Goal: Communication & Community: Answer question/provide support

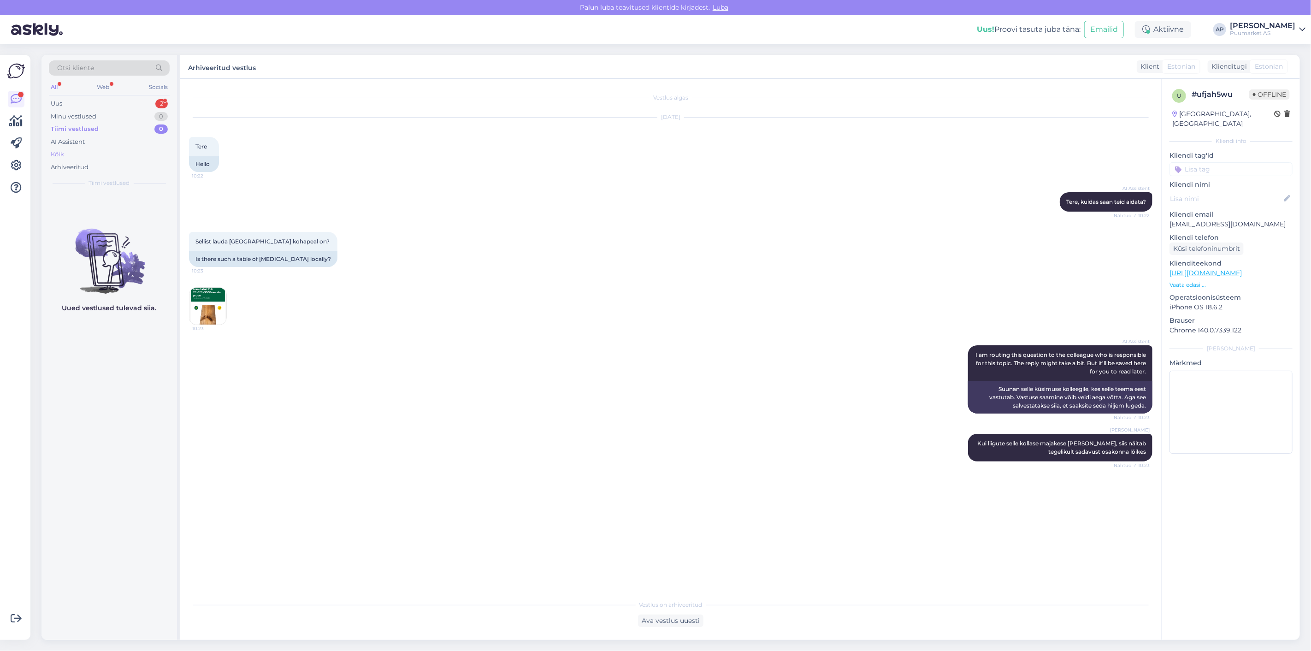
click at [72, 155] on div "Kõik" at bounding box center [109, 154] width 121 height 13
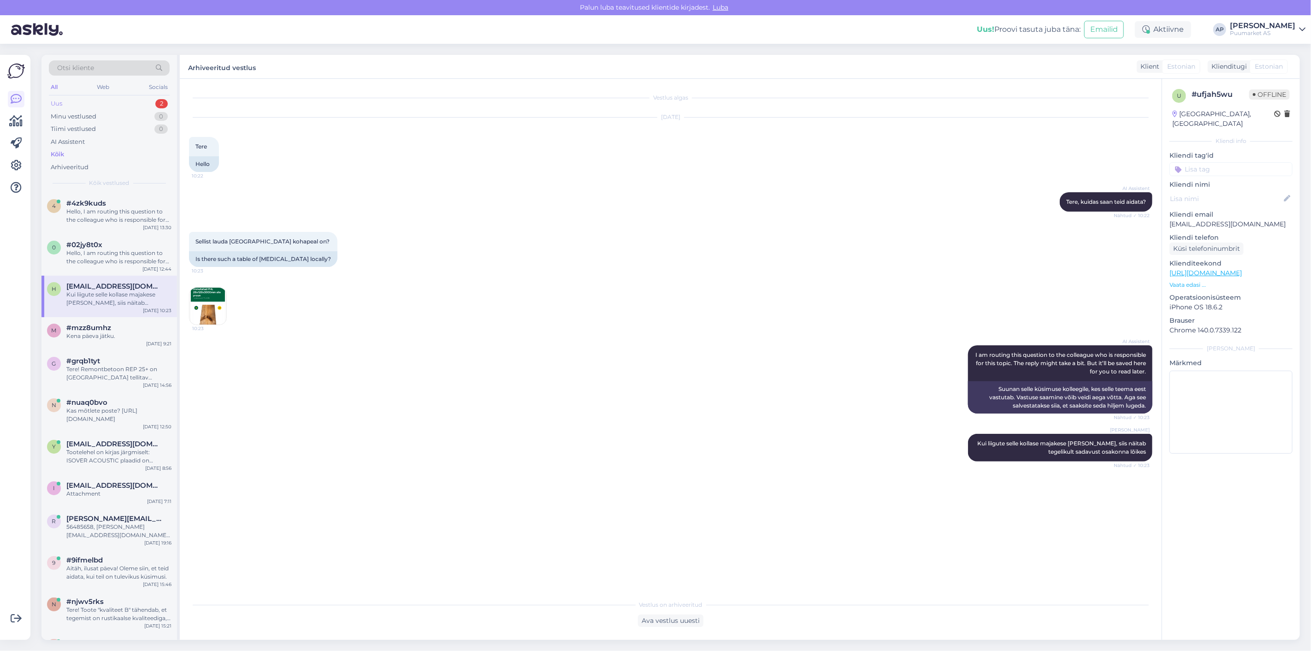
click at [116, 106] on div "Uus 2" at bounding box center [109, 103] width 121 height 13
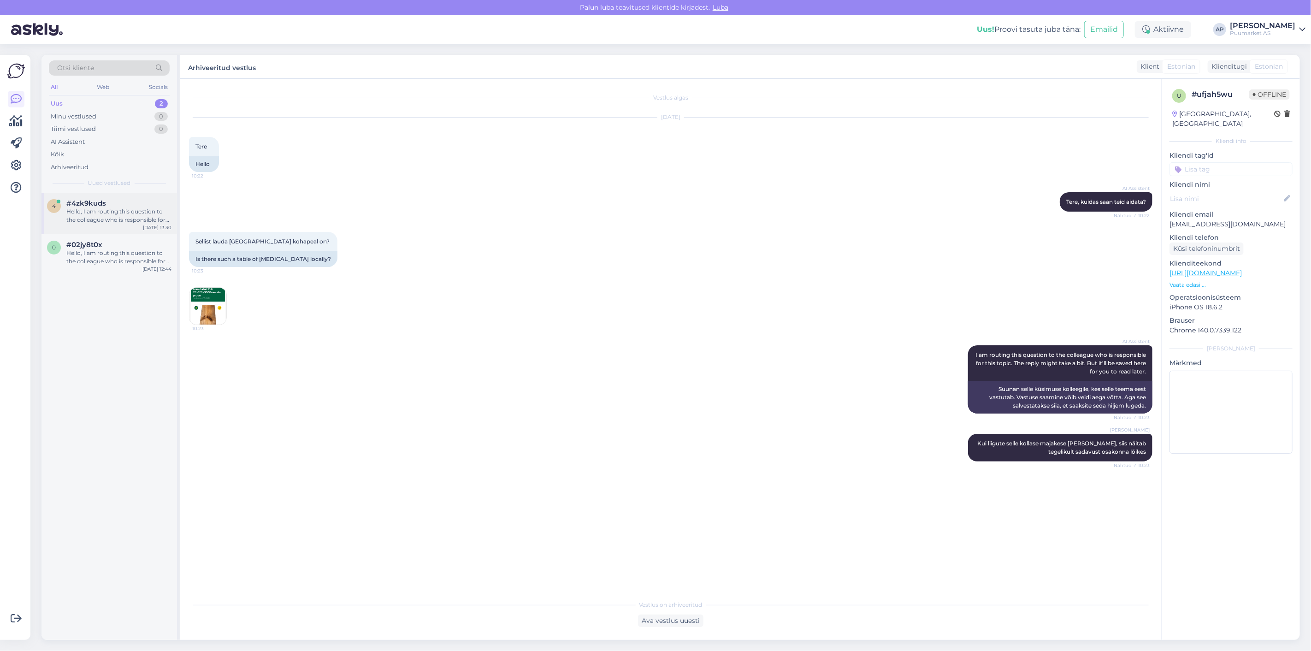
click at [105, 212] on div "Hello, I am routing this question to the colleague who is responsible for this …" at bounding box center [118, 215] width 105 height 17
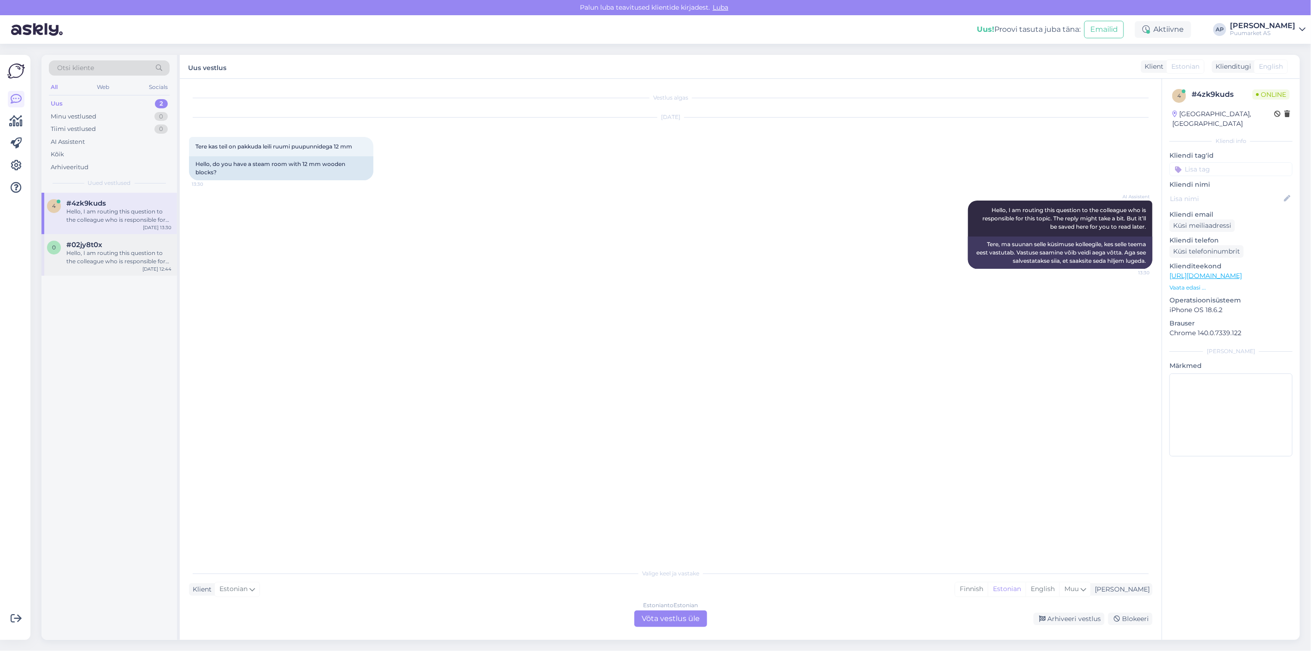
click at [115, 257] on div "Hello, I am routing this question to the colleague who is responsible for this …" at bounding box center [118, 257] width 105 height 17
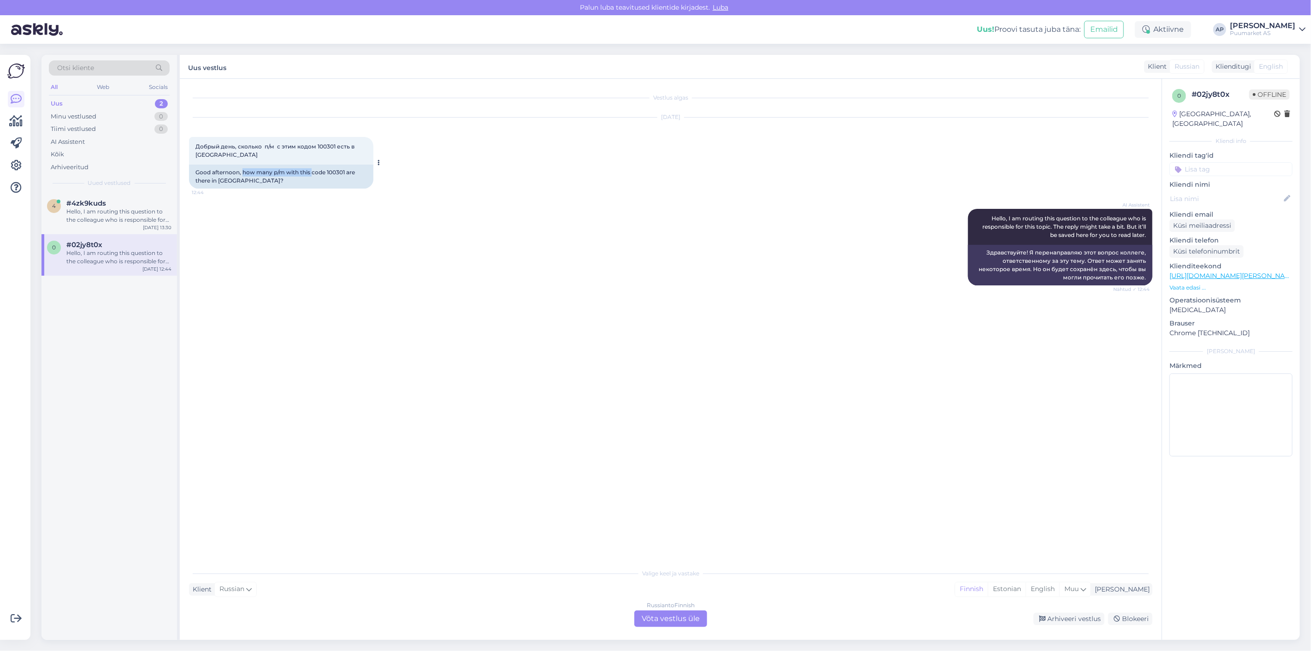
drag, startPoint x: 242, startPoint y: 174, endPoint x: 312, endPoint y: 171, distance: 70.6
click at [312, 171] on div "Good afternoon, how many p/m with this code 100301 are there in [GEOGRAPHIC_DAT…" at bounding box center [281, 177] width 184 height 24
drag, startPoint x: 325, startPoint y: 173, endPoint x: 347, endPoint y: 176, distance: 21.8
click at [347, 176] on div "Good afternoon, how many p/m with this code 100301 are there in [GEOGRAPHIC_DAT…" at bounding box center [281, 177] width 184 height 24
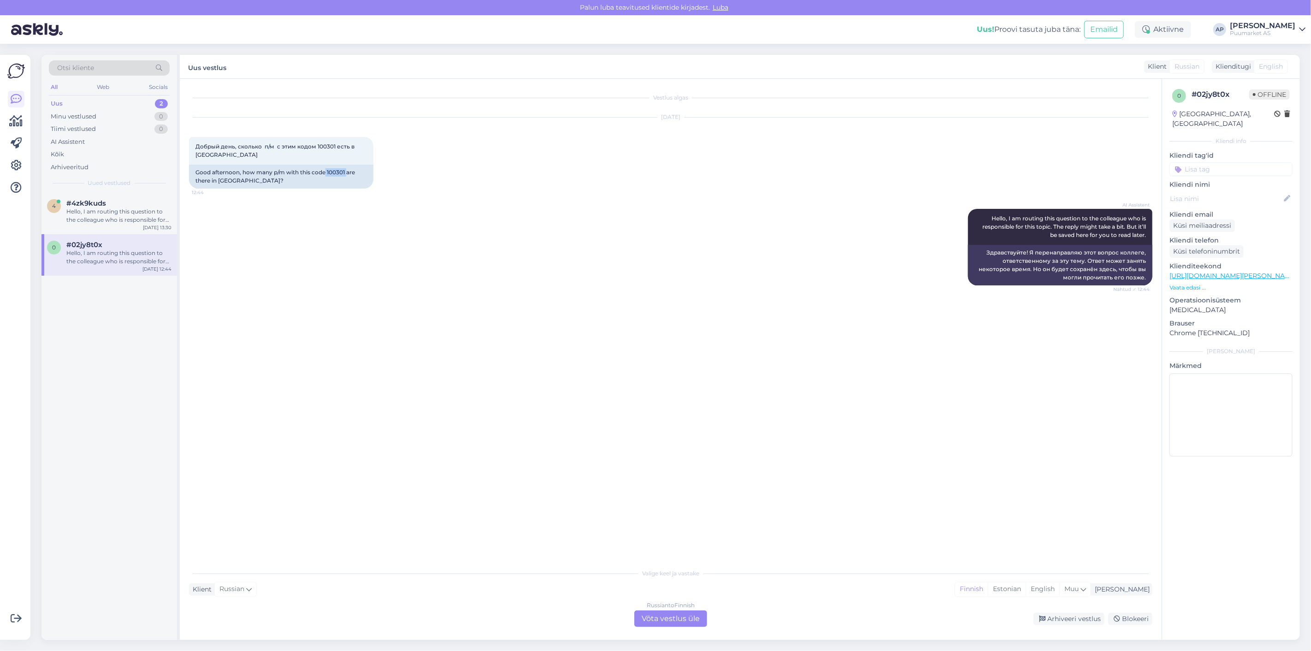
copy div "100301"
click at [356, 275] on div "AI Assistent Hello, I am routing this question to the colleague who is responsi…" at bounding box center [670, 247] width 963 height 97
click at [119, 223] on div "Hello, I am routing this question to the colleague who is responsible for this …" at bounding box center [118, 215] width 105 height 17
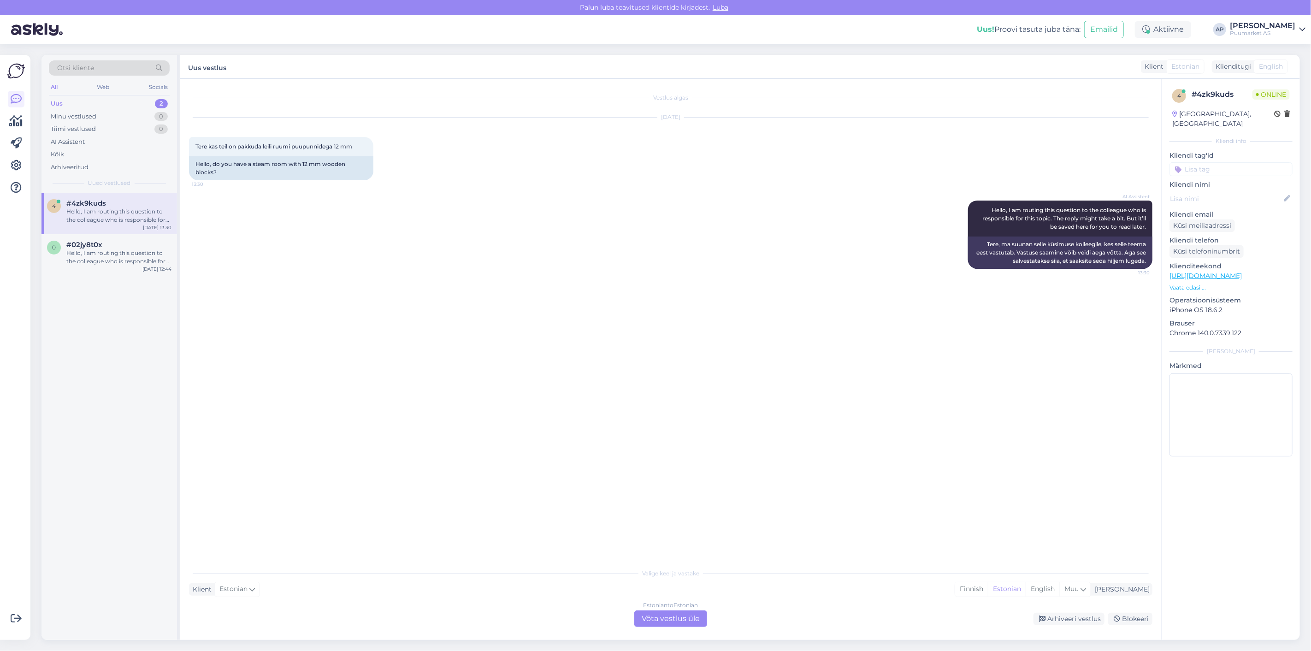
click at [661, 624] on div "Estonian to Estonian Võta vestlus üle" at bounding box center [670, 618] width 73 height 17
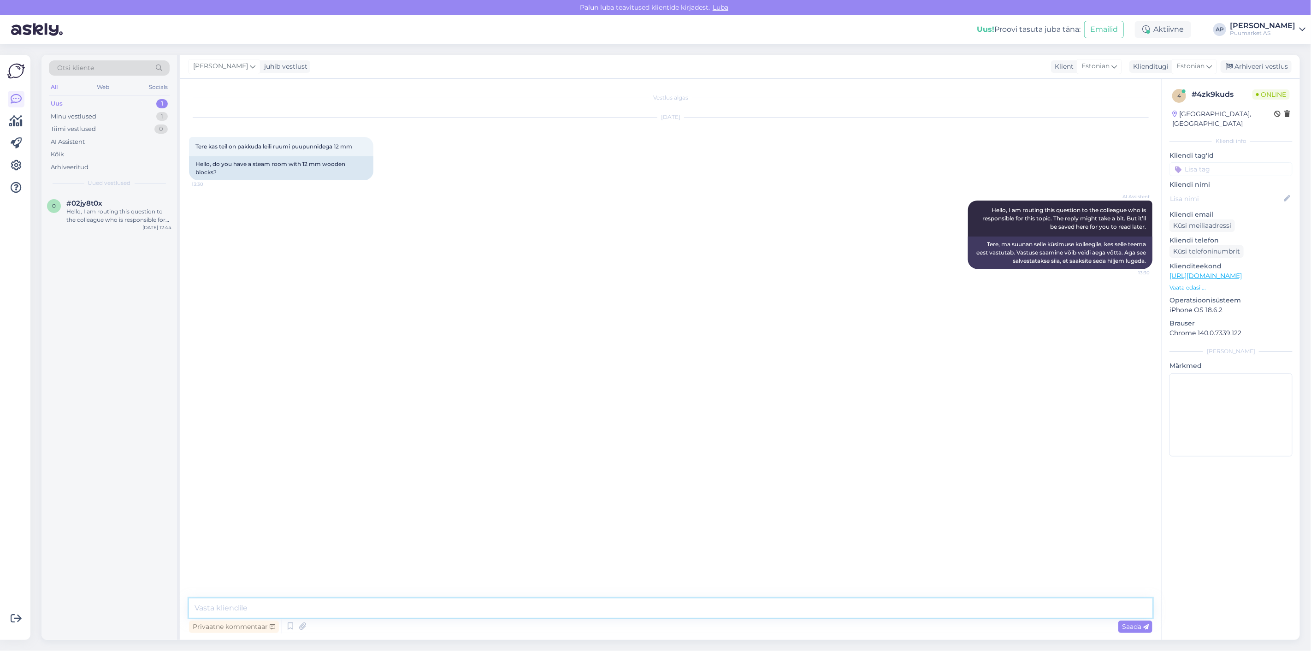
click at [646, 610] on textarea at bounding box center [670, 607] width 963 height 19
type textarea "Vabandust kas saaksite palun täpsustada"
click at [724, 260] on div "AI Assistent Hello, I am routing this question to the colleague who is responsi…" at bounding box center [670, 234] width 963 height 88
click at [342, 602] on textarea at bounding box center [670, 607] width 963 height 19
paste textarea "[URL][DOMAIN_NAME]"
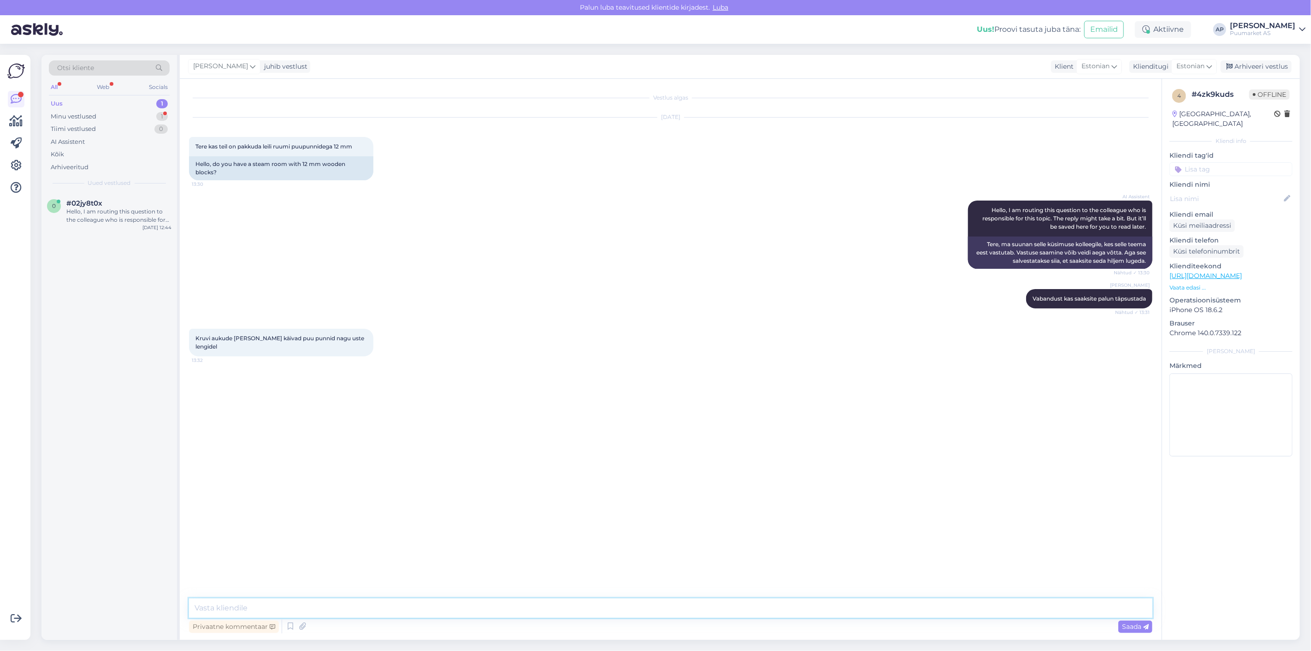
type textarea "[URL][DOMAIN_NAME]"
click at [124, 103] on div "Uus 1" at bounding box center [109, 103] width 121 height 13
click at [118, 116] on div "Minu vestlused 1" at bounding box center [109, 116] width 121 height 13
click at [395, 199] on div "AI Assistent Hello, I am routing this question to the colleague who is responsi…" at bounding box center [670, 234] width 963 height 88
drag, startPoint x: 228, startPoint y: 338, endPoint x: 334, endPoint y: 338, distance: 105.6
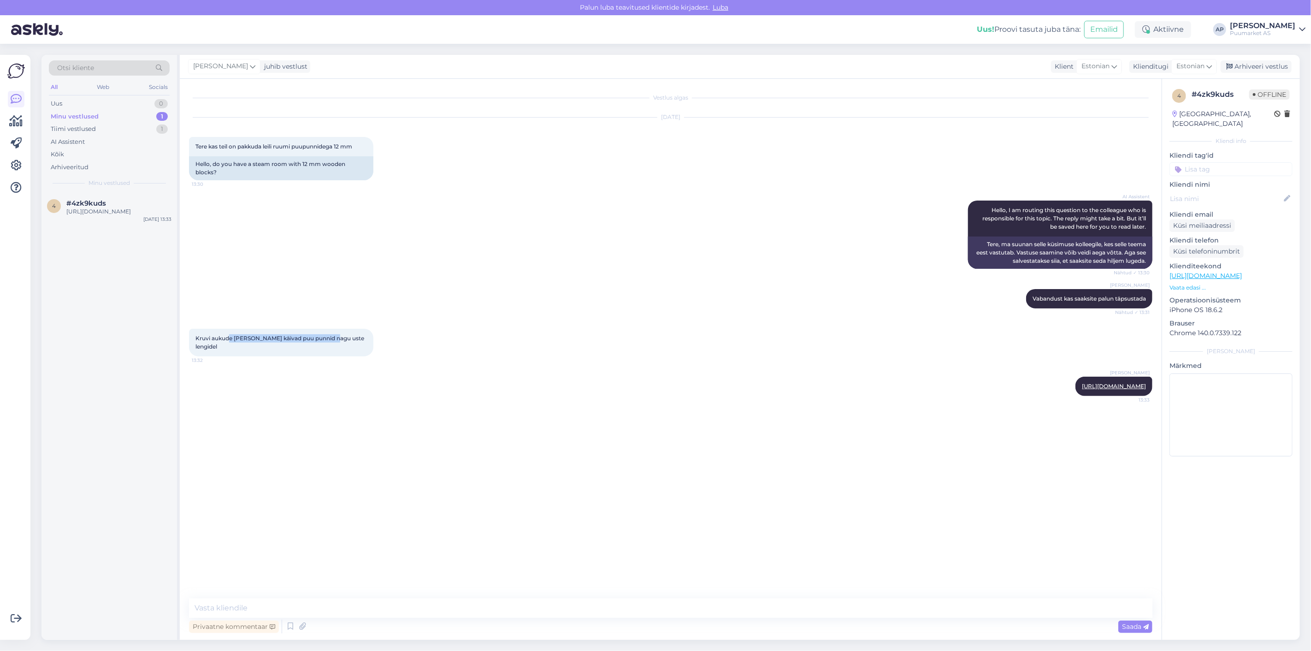
click at [334, 338] on span "Kruvi aukude [PERSON_NAME] käivad puu punnid nagu uste lengidel" at bounding box center [280, 342] width 170 height 15
click at [414, 329] on div "Kruvi aukude [PERSON_NAME] käivad puu punnid nagu uste lengidel 13:32" at bounding box center [670, 343] width 963 height 48
